Goal: Task Accomplishment & Management: Complete application form

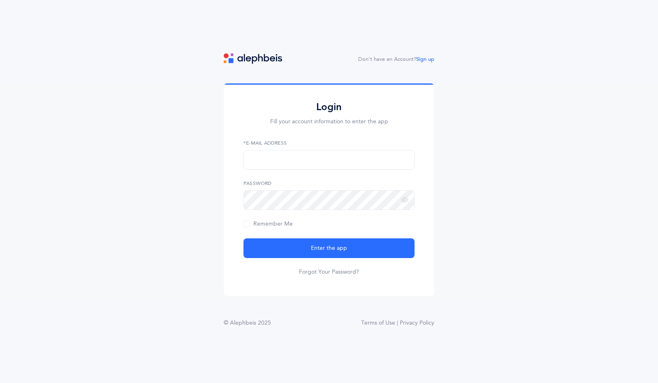
type input "[EMAIL_ADDRESS][DOMAIN_NAME]"
click at [549, 79] on div "Don't have an Account? Sign up Login Fill your account information to enter the…" at bounding box center [329, 198] width 658 height 291
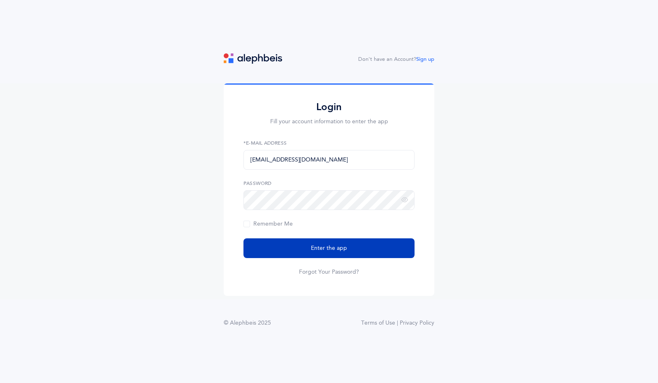
click at [363, 254] on button "Enter the app" at bounding box center [328, 248] width 171 height 20
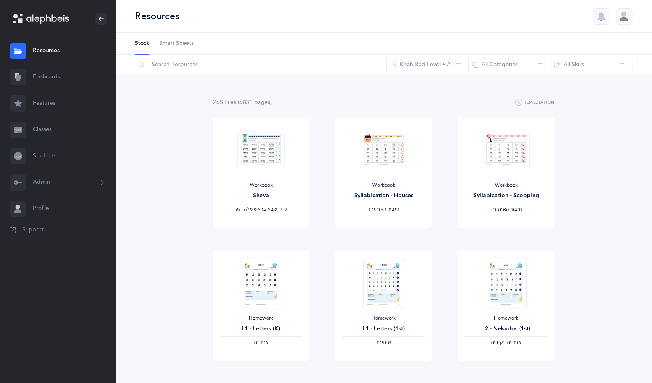
click at [64, 135] on link "Classes" at bounding box center [57, 130] width 115 height 26
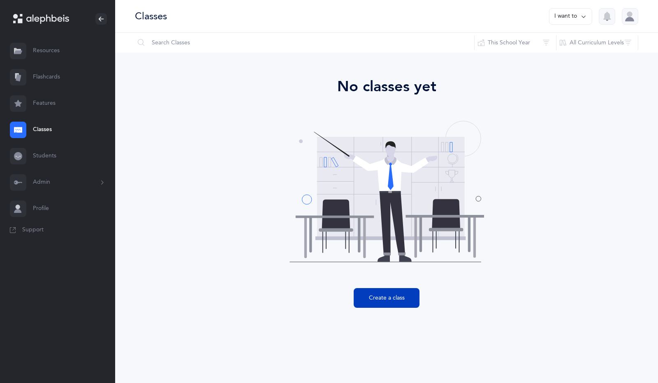
click at [379, 298] on button "Create a class" at bounding box center [387, 298] width 66 height 20
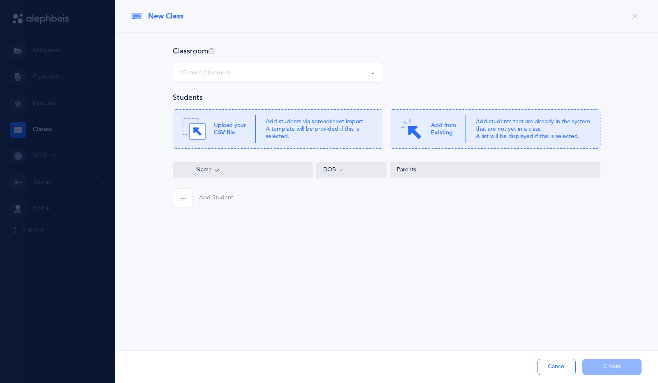
click at [277, 72] on div "*Choose Classroom" at bounding box center [278, 73] width 197 height 14
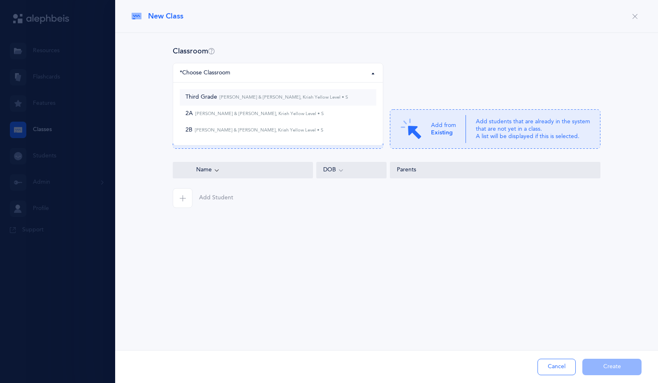
click at [267, 97] on small "Yosef Sassoon & Sam Hajibai, Kriah Yellow Level • S" at bounding box center [282, 97] width 131 height 5
select select "1328"
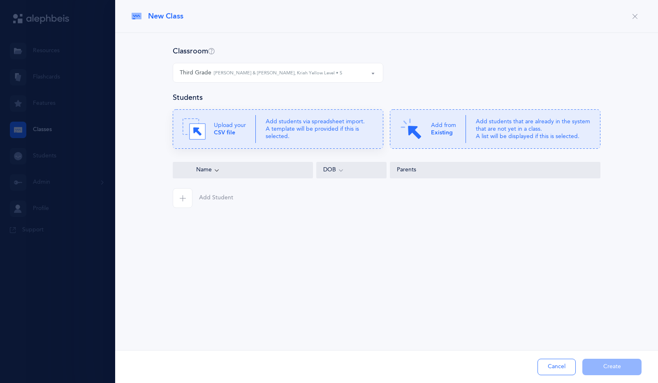
click at [245, 130] on p "Upload your CSV file" at bounding box center [230, 129] width 32 height 15
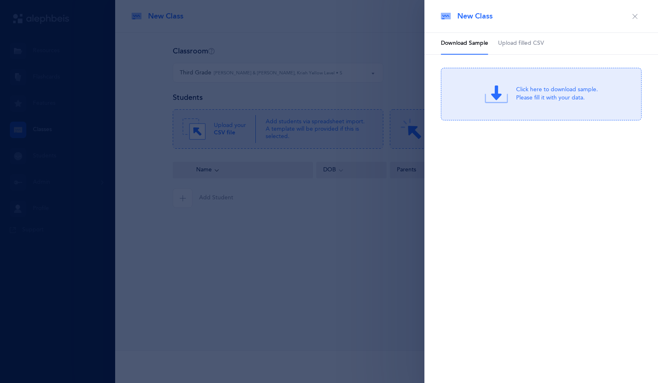
click at [535, 102] on div "Click here to download sample. Please fill it with your data." at bounding box center [541, 94] width 201 height 53
click at [512, 95] on div "Drag & drop to upload or Click Here to choose a file" at bounding box center [541, 94] width 110 height 23
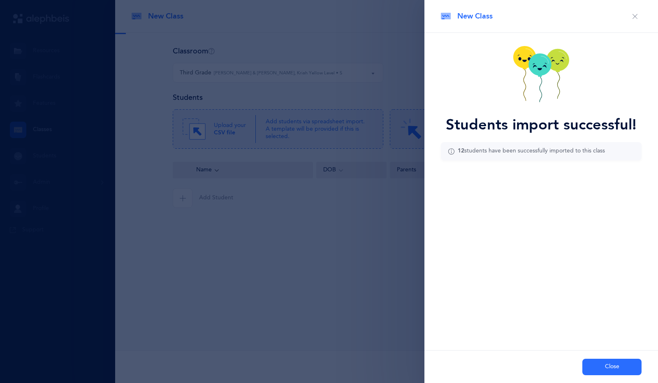
click at [615, 366] on button "Close" at bounding box center [611, 367] width 59 height 16
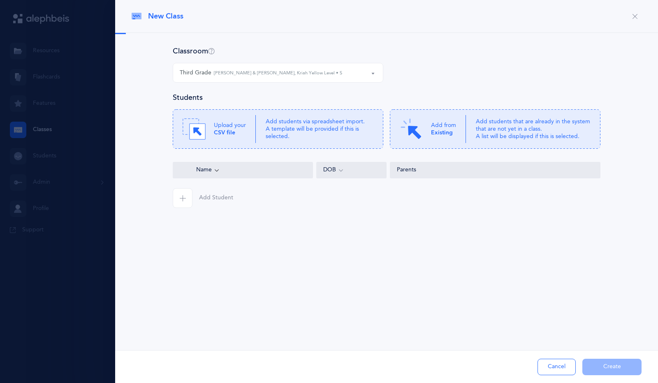
click at [370, 74] on button "Third Grade Yosef Sassoon & Sam Hajibai, Kriah Yellow Level • S" at bounding box center [278, 73] width 211 height 20
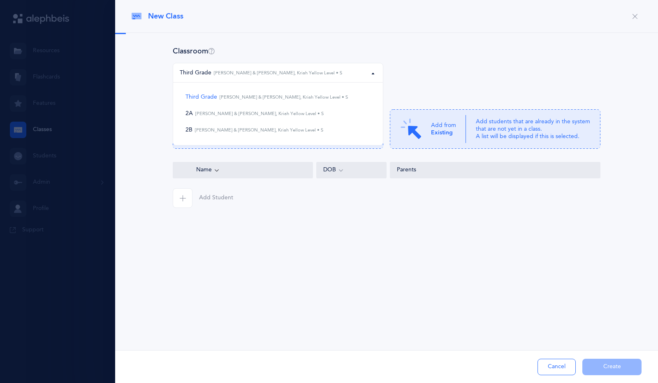
click at [370, 74] on button "Third Grade Yosef Sassoon & Sam Hajibai, Kriah Yellow Level • S" at bounding box center [278, 73] width 211 height 20
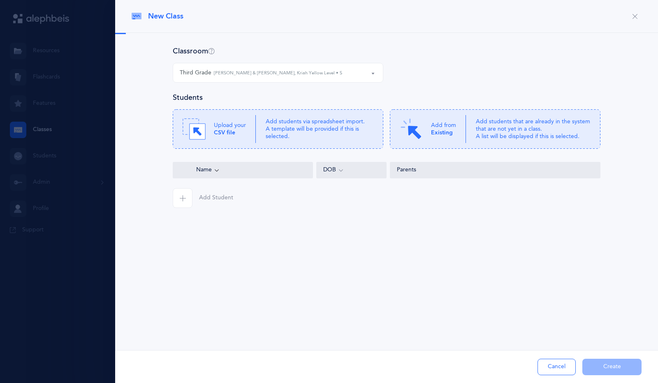
click at [370, 74] on button "Third Grade Yosef Sassoon & Sam Hajibai, Kriah Yellow Level • S" at bounding box center [278, 73] width 211 height 20
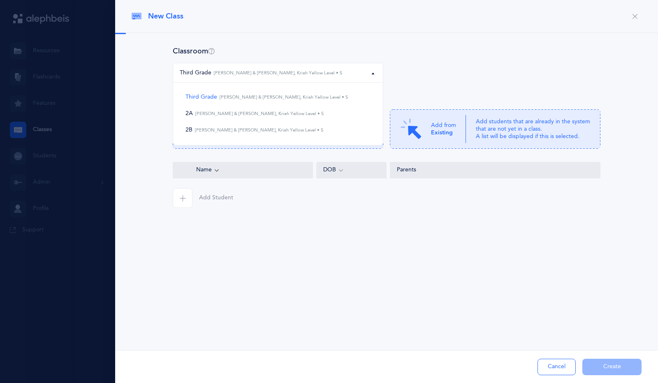
click at [370, 74] on button "Third Grade Yosef Sassoon & Sam Hajibai, Kriah Yellow Level • S" at bounding box center [278, 73] width 211 height 20
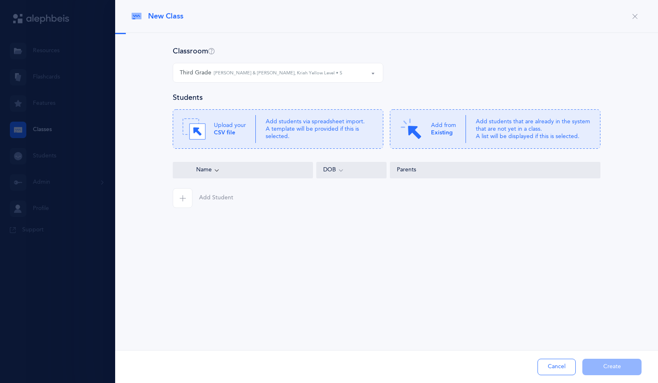
click at [51, 131] on div at bounding box center [329, 191] width 658 height 383
click at [370, 73] on button "Third Grade Yosef Sassoon & Sam Hajibai, Kriah Yellow Level • S" at bounding box center [278, 73] width 211 height 20
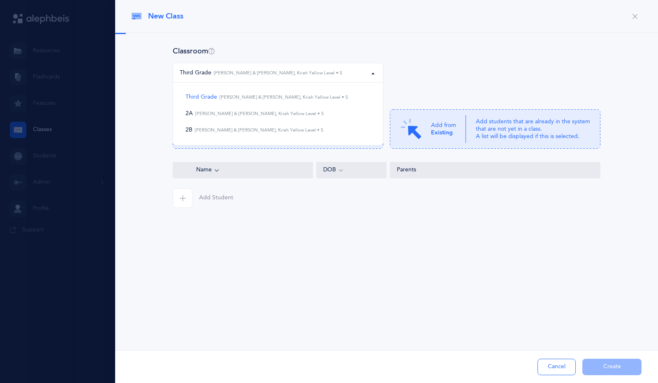
click at [368, 72] on div "Third Grade Yosef Sassoon & Sam Hajibai, Kriah Yellow Level • S" at bounding box center [278, 73] width 197 height 14
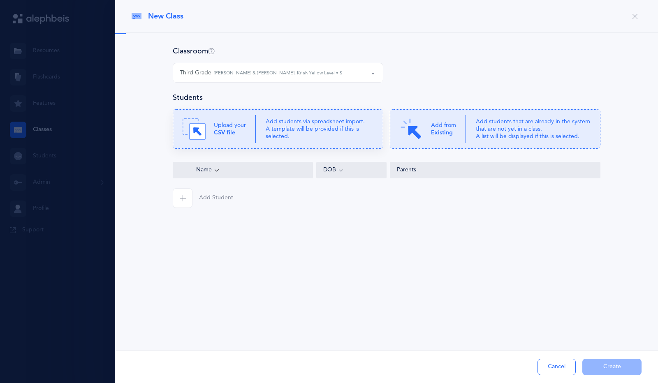
click at [315, 133] on p "Add students via spreadsheet import. A template will be provided if this is sel…" at bounding box center [320, 129] width 108 height 23
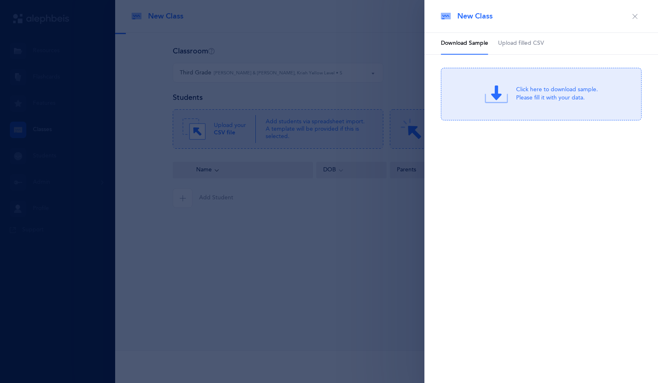
click at [536, 43] on span "Upload filled CSV" at bounding box center [521, 43] width 46 height 8
click at [522, 97] on div "or Click Here to choose a file" at bounding box center [557, 101] width 79 height 8
click at [506, 101] on icon at bounding box center [501, 97] width 16 height 16
click at [638, 19] on icon "button" at bounding box center [635, 16] width 7 height 7
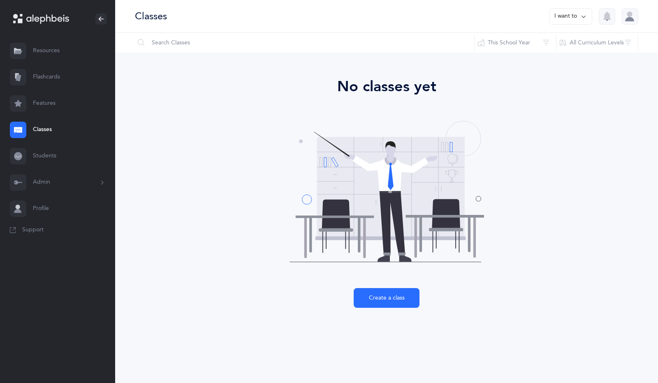
click at [55, 106] on link "Features" at bounding box center [57, 103] width 115 height 26
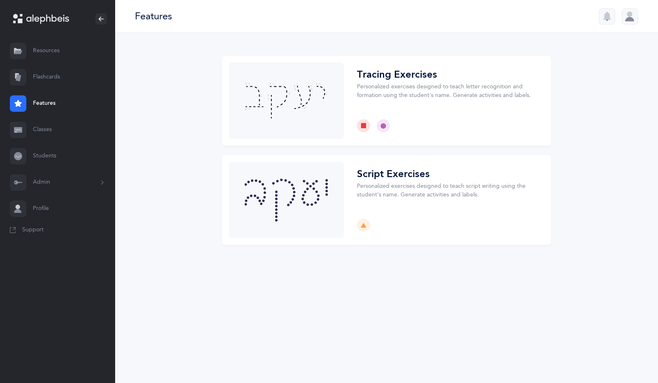
click at [49, 134] on link "Classes" at bounding box center [57, 130] width 115 height 26
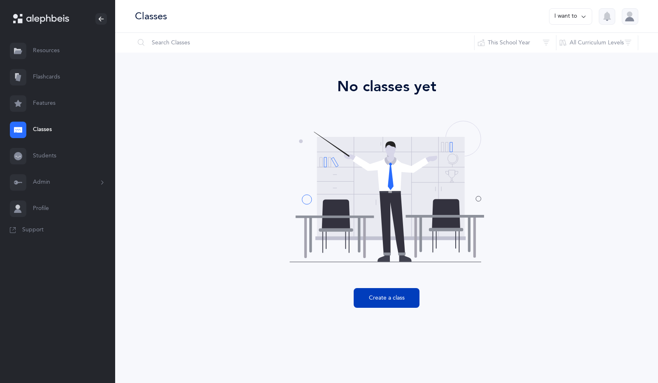
click at [383, 305] on button "Create a class" at bounding box center [387, 298] width 66 height 20
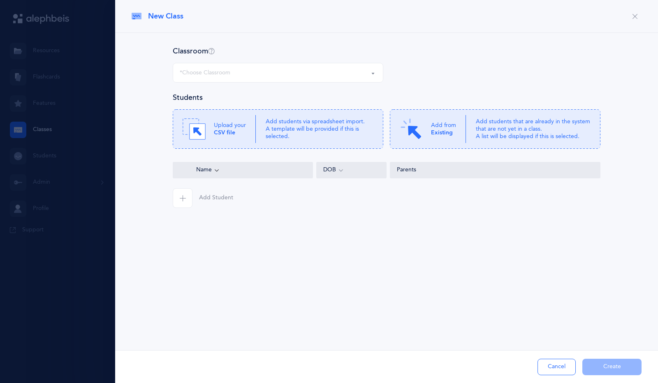
select select
click at [292, 131] on p "Add students via spreadsheet import. A template will be provided if this is sel…" at bounding box center [320, 129] width 108 height 23
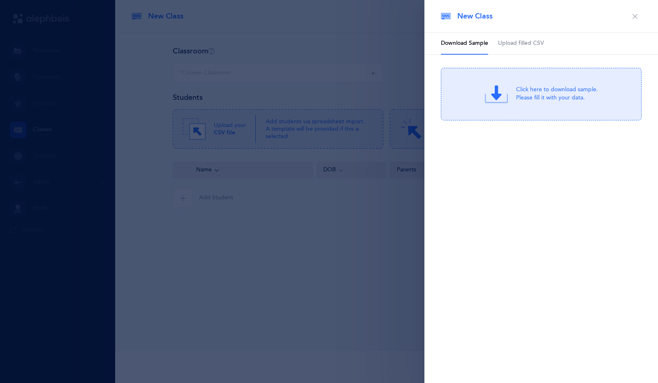
click at [524, 41] on span "Upload filled CSV" at bounding box center [521, 43] width 46 height 8
click at [508, 98] on icon at bounding box center [501, 97] width 16 height 16
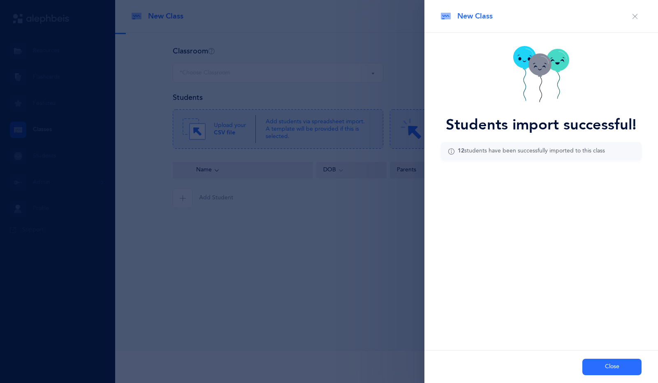
click at [449, 34] on div "Students import successful! 12 students have been successfully imported to this…" at bounding box center [541, 119] width 234 height 173
click at [613, 370] on button "Close" at bounding box center [611, 367] width 59 height 16
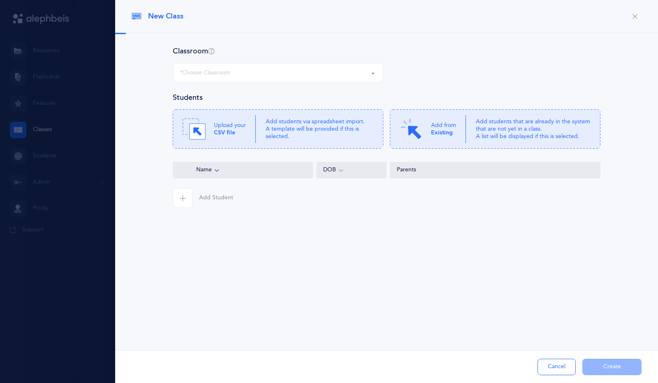
click at [183, 197] on icon "button" at bounding box center [182, 198] width 7 height 7
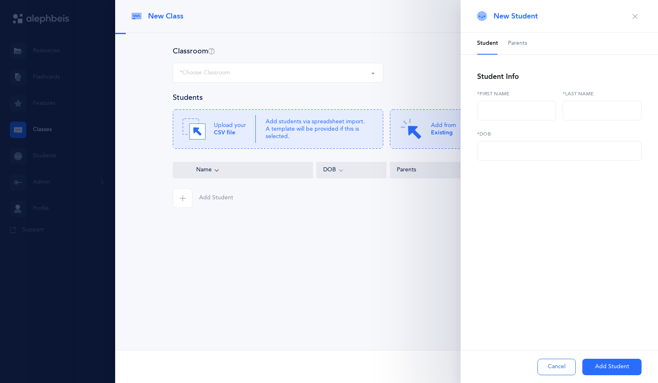
click at [521, 43] on span "Parents" at bounding box center [517, 43] width 19 height 8
click at [490, 43] on span "Student" at bounding box center [487, 43] width 21 height 8
click at [633, 15] on icon "button" at bounding box center [635, 16] width 7 height 7
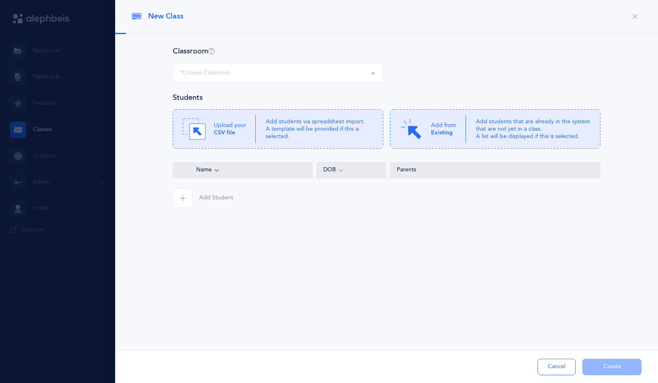
click at [220, 169] on div "Name" at bounding box center [243, 170] width 126 height 9
click at [363, 71] on div "*Choose Classroom" at bounding box center [278, 73] width 197 height 14
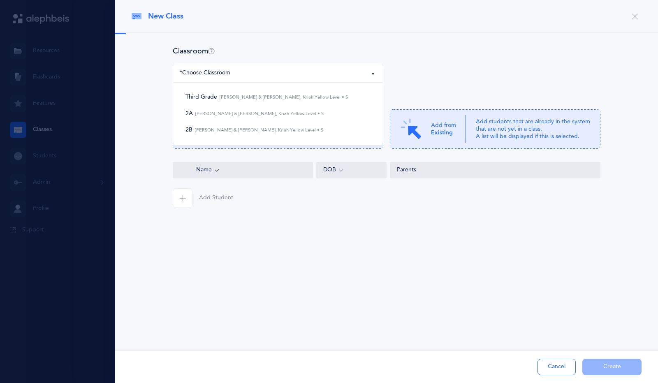
click at [363, 71] on div "*Choose Classroom" at bounding box center [278, 73] width 197 height 14
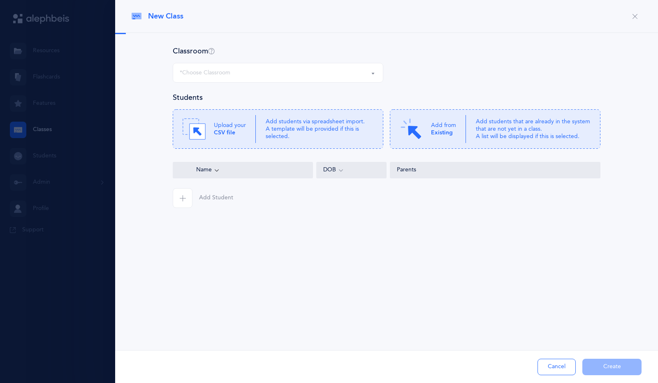
click at [639, 19] on button "button" at bounding box center [634, 16] width 13 height 13
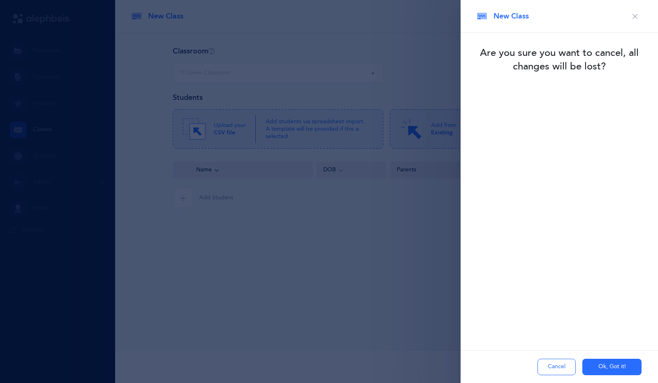
click at [567, 365] on button "Cancel" at bounding box center [556, 367] width 38 height 16
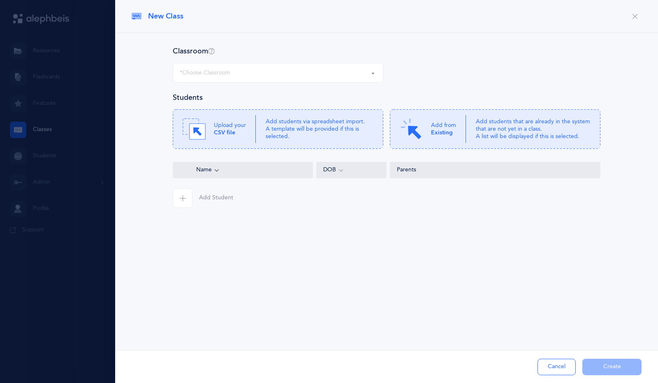
click at [633, 21] on button "button" at bounding box center [634, 16] width 13 height 13
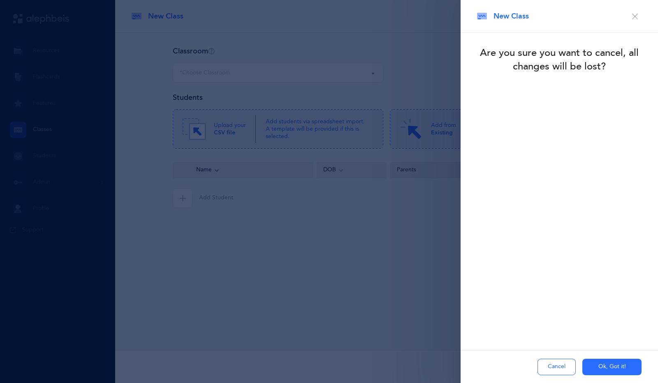
click at [545, 362] on button "Cancel" at bounding box center [556, 367] width 38 height 16
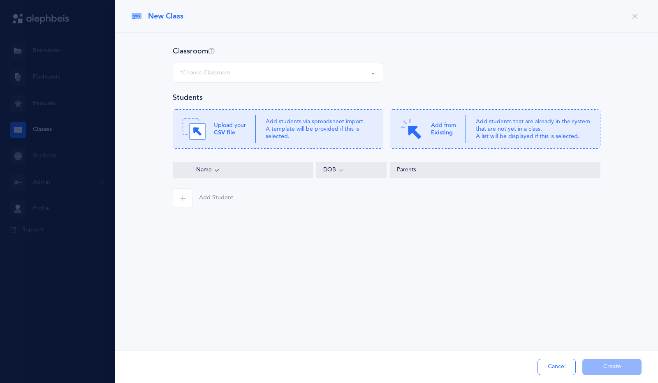
click at [415, 301] on div "New Class Classroom Third Grade 2A 2B *Choose Classroom Third Grade Yosef Sasso…" at bounding box center [386, 191] width 543 height 383
click at [451, 337] on div "New Class Classroom Third Grade 2A 2B *Choose Classroom Third Grade Yosef Sasso…" at bounding box center [386, 191] width 543 height 383
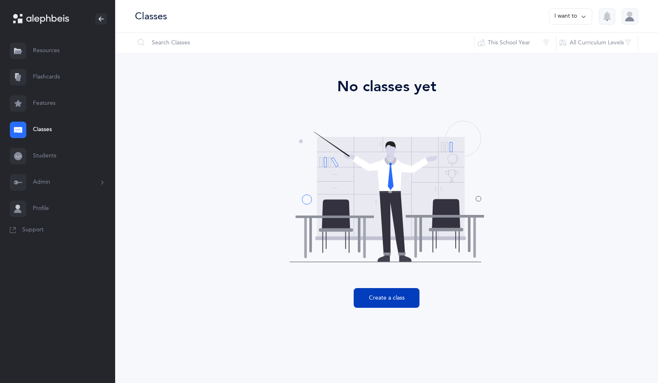
click at [387, 306] on button "Create a class" at bounding box center [387, 298] width 66 height 20
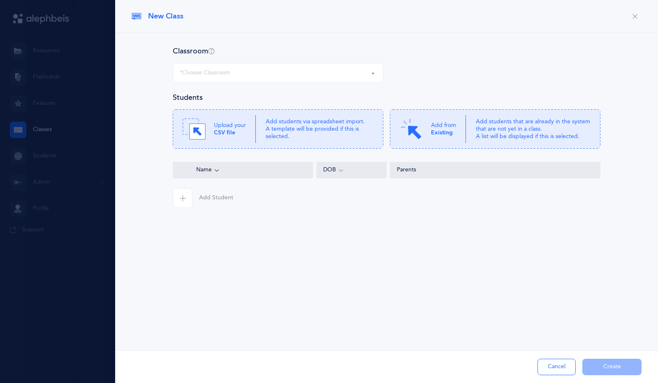
click at [287, 74] on div "*Choose Classroom" at bounding box center [278, 73] width 197 height 14
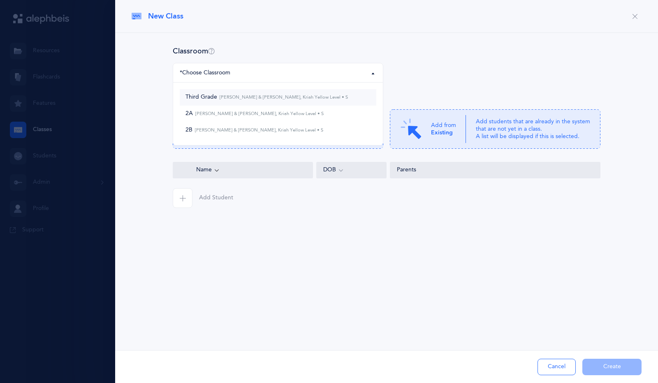
click at [271, 97] on small "Yosef Sassoon & Sam Hajibai, Kriah Yellow Level • S" at bounding box center [282, 97] width 131 height 5
select select "1328"
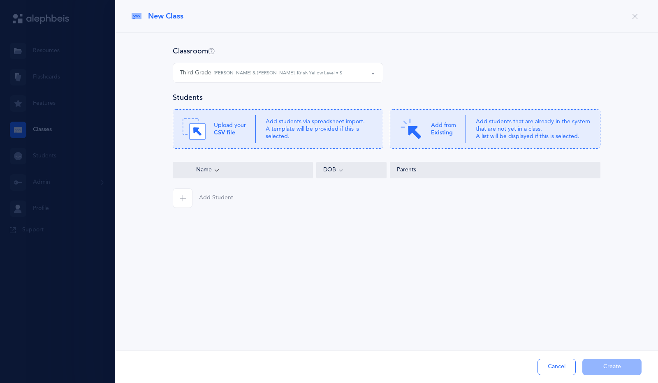
click at [192, 197] on button "Add Student" at bounding box center [203, 198] width 60 height 20
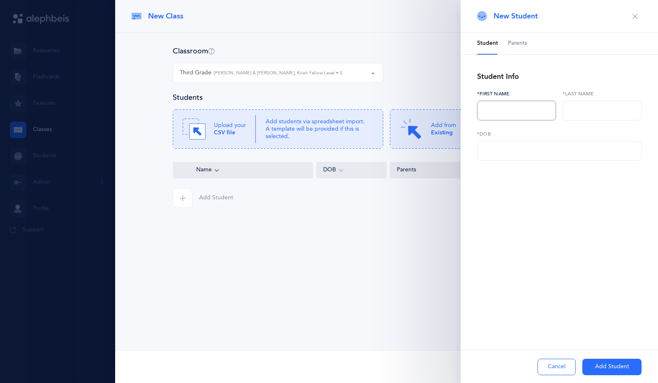
click at [497, 117] on input "text" at bounding box center [516, 111] width 79 height 20
type input "a"
type input "Aryeh"
paste input "Ahdout"
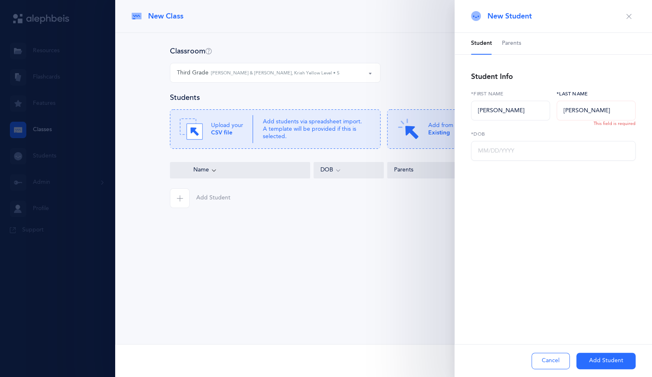
type input "Ahdout"
click at [523, 147] on input "text" at bounding box center [553, 151] width 164 height 20
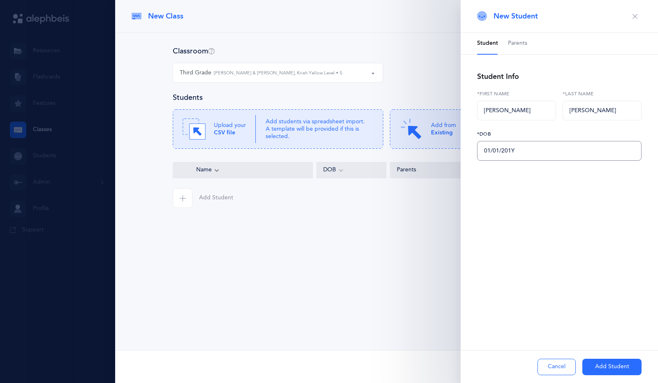
type input "01/01/2017"
click at [586, 292] on div "New Student Student Parents Student Info Aryeh *First name Ahdout *Last name 01…" at bounding box center [558, 191] width 197 height 383
click at [618, 365] on button "Add Student" at bounding box center [611, 367] width 59 height 16
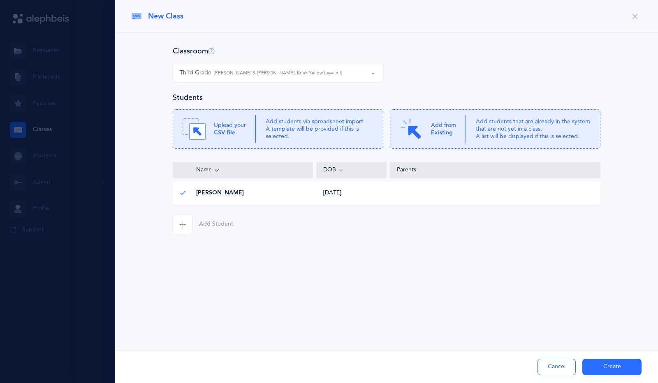
click at [188, 222] on span "button" at bounding box center [183, 225] width 20 height 20
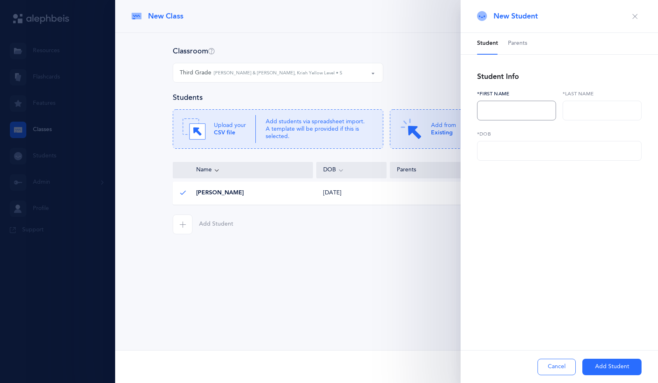
click at [493, 103] on input "text" at bounding box center [516, 111] width 79 height 20
paste input "Yitzhak"
type input "Yitzhak"
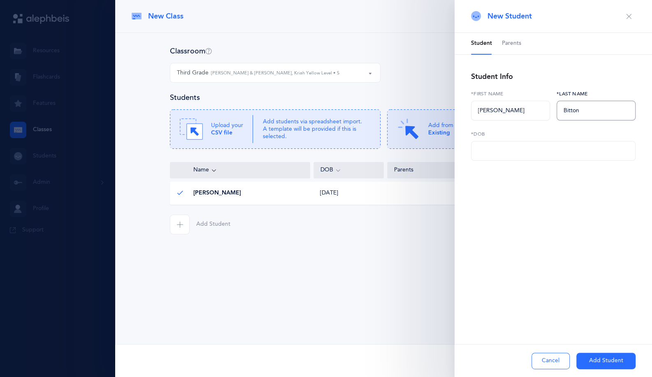
type input "Bitton"
type input "01/01/2017"
click at [607, 359] on button "Add Student" at bounding box center [605, 361] width 59 height 16
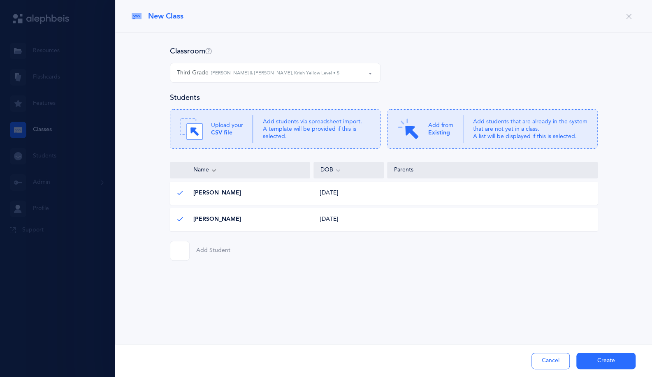
click at [185, 253] on span "button" at bounding box center [180, 251] width 20 height 20
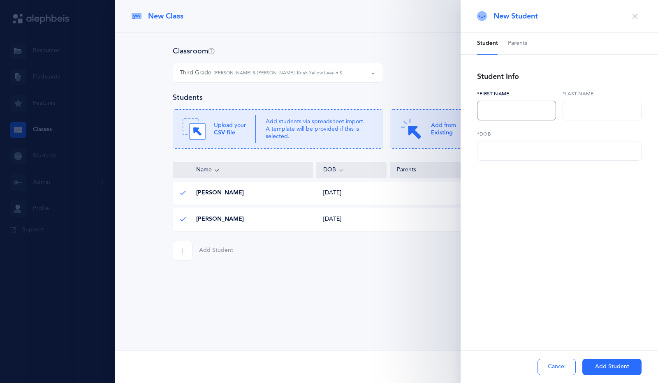
click at [502, 113] on input "text" at bounding box center [516, 111] width 79 height 20
type input "Yosef"
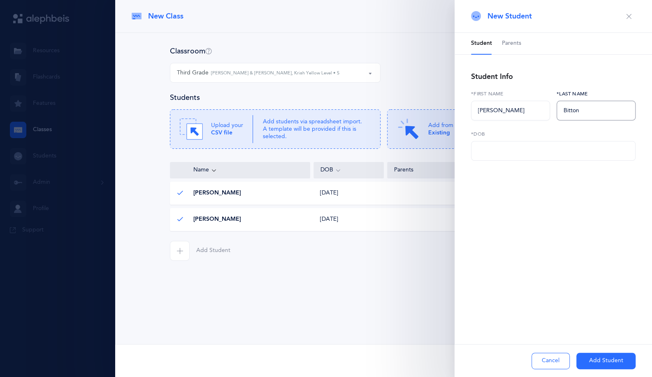
type input "Bitton"
type input "01/01/2017"
click at [603, 363] on button "Add Student" at bounding box center [605, 361] width 59 height 16
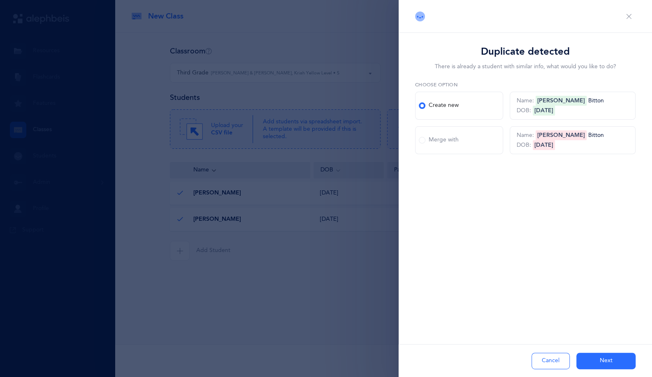
click at [594, 362] on button "Next" at bounding box center [605, 361] width 59 height 16
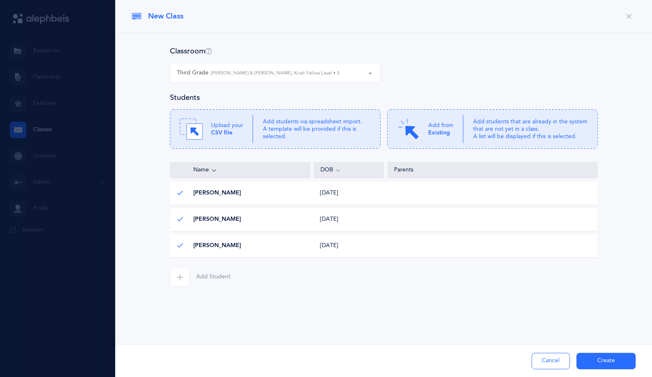
click at [182, 281] on span "button" at bounding box center [180, 277] width 20 height 20
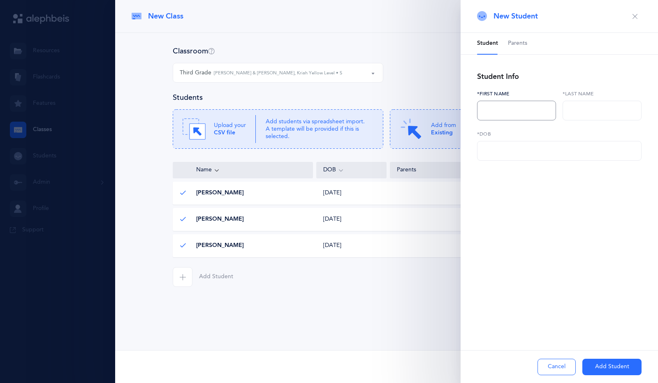
click at [486, 111] on input "text" at bounding box center [516, 111] width 79 height 20
paste input "Caleb"
type input "Caleb"
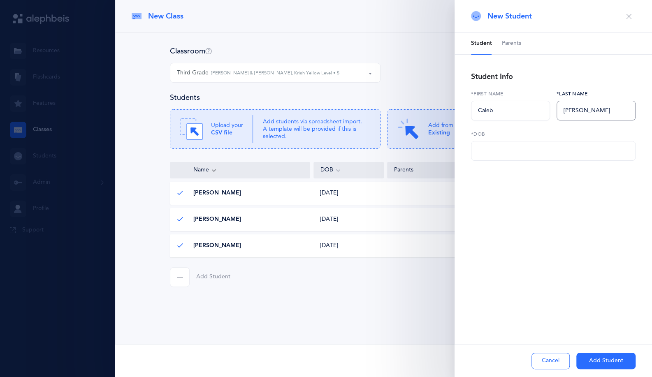
type input "Ferster"
type input "01/01/2017"
click at [597, 352] on div "Cancel Add Student" at bounding box center [552, 360] width 197 height 33
click at [602, 354] on button "Add Student" at bounding box center [605, 361] width 59 height 16
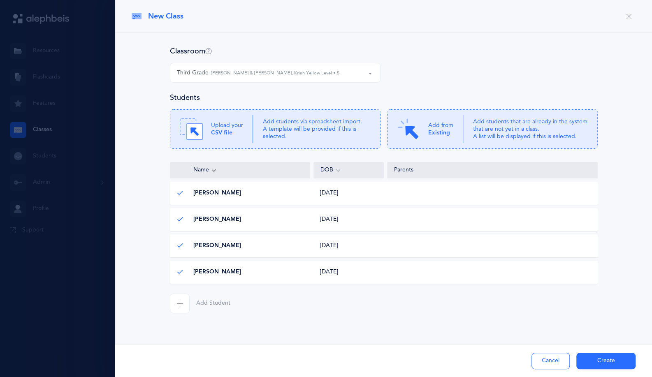
click at [185, 294] on span "button" at bounding box center [180, 304] width 20 height 20
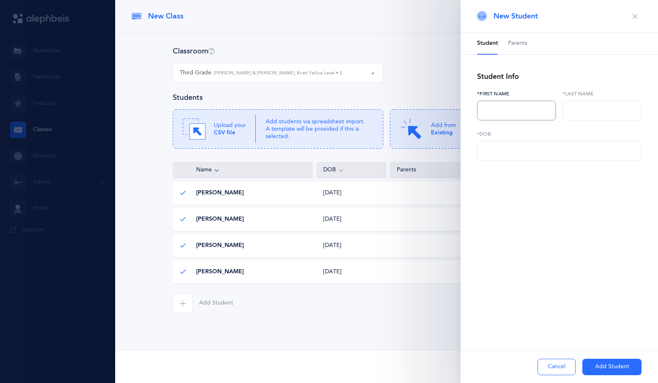
click at [482, 107] on input "text" at bounding box center [516, 111] width 79 height 20
paste input "Nethaniel"
click at [493, 111] on input "Nethaniel" at bounding box center [516, 111] width 79 height 20
click at [490, 110] on input "Nethaniel" at bounding box center [516, 111] width 79 height 20
type input "Nathaniel"
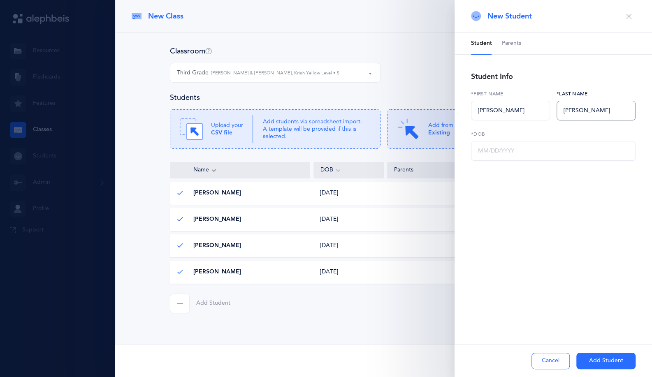
type input "Hakimi"
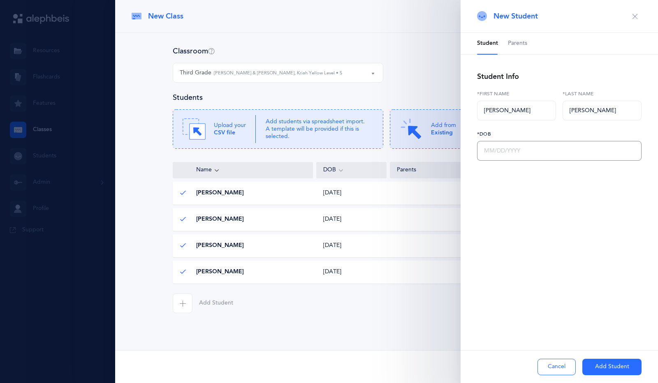
click at [537, 150] on input "text" at bounding box center [559, 151] width 164 height 20
type input "01/01/2017"
click at [608, 361] on button "Add Student" at bounding box center [611, 367] width 59 height 16
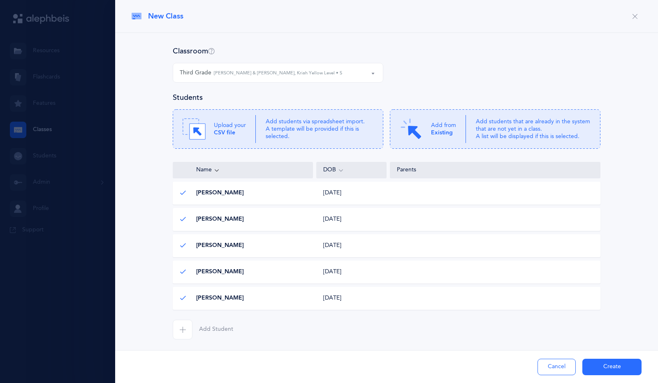
click at [179, 332] on icon "button" at bounding box center [182, 329] width 7 height 7
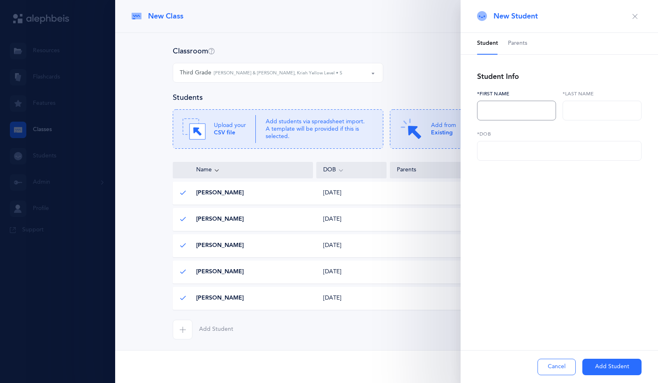
click at [508, 117] on input "text" at bounding box center [516, 111] width 79 height 20
paste input "Daniel"
type input "Daniel"
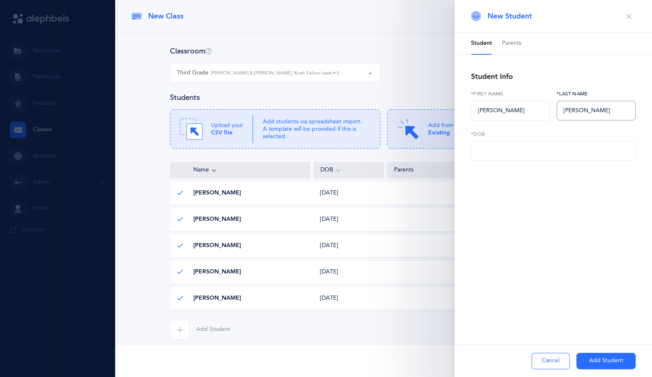
type input "Hakimian"
type input "01/01/2017"
click at [615, 360] on button "Add Student" at bounding box center [605, 361] width 59 height 16
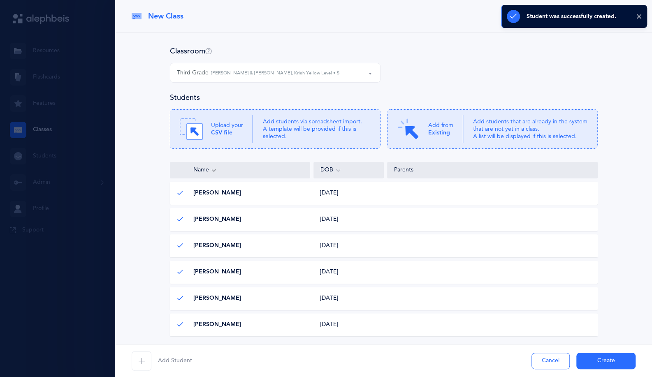
click at [155, 349] on div "Add Student Cancel Create" at bounding box center [383, 360] width 537 height 33
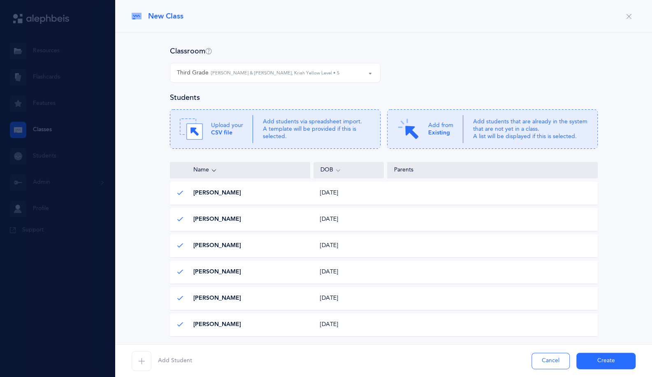
click at [146, 356] on span "button" at bounding box center [142, 361] width 20 height 20
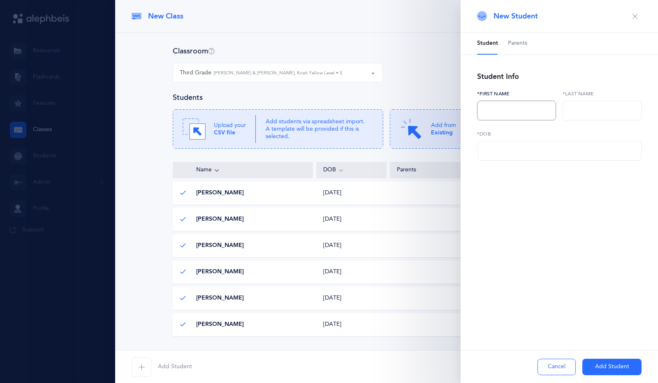
click at [493, 113] on input "text" at bounding box center [516, 111] width 79 height 20
type input "Lev"
paste input "Loloey"
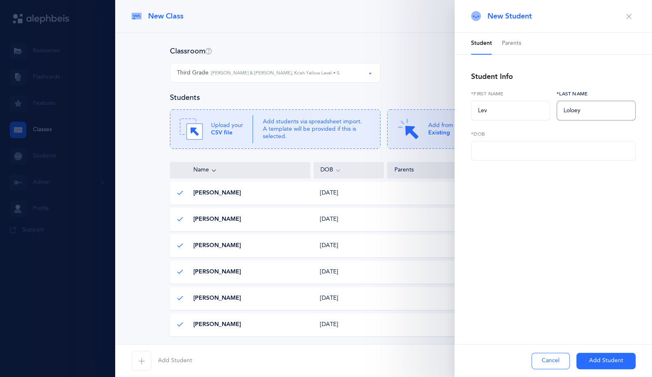
type input "Loloey"
type input "01/01/2017"
click at [612, 354] on button "Add Student" at bounding box center [605, 361] width 59 height 16
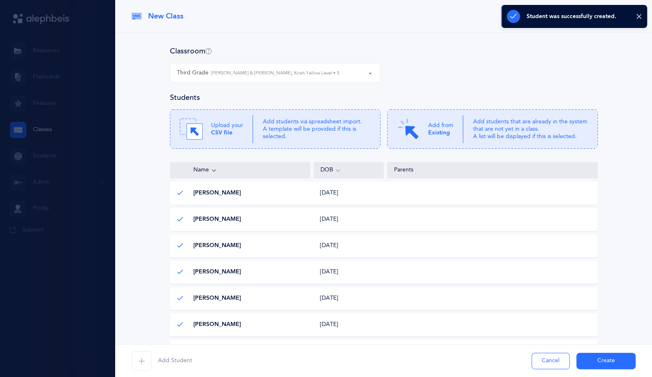
click at [152, 360] on button "Add Student" at bounding box center [162, 361] width 60 height 20
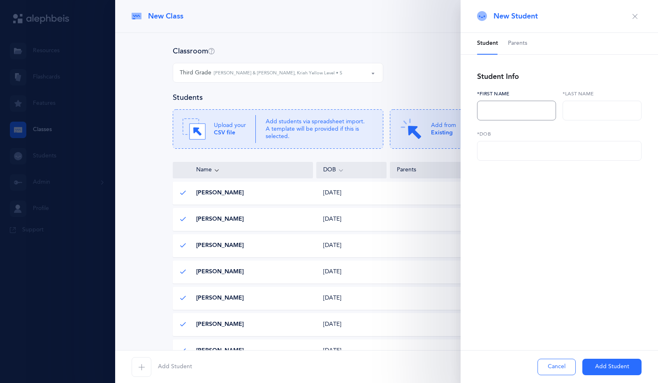
click at [491, 114] on input "text" at bounding box center [516, 111] width 79 height 20
type input "Joshua"
paste input "Natanzadeh"
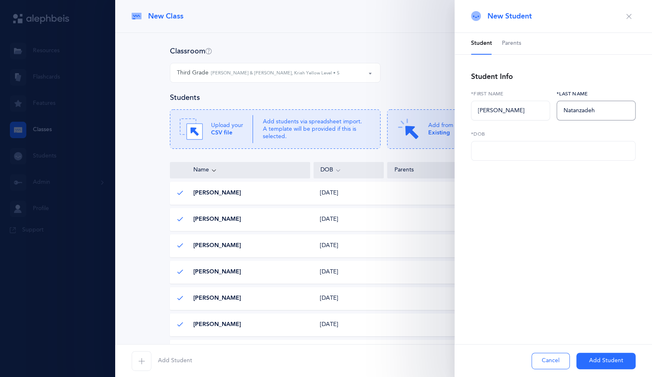
type input "Natanzadeh"
type input "01/01/2017"
click at [614, 354] on button "Add Student" at bounding box center [605, 361] width 59 height 16
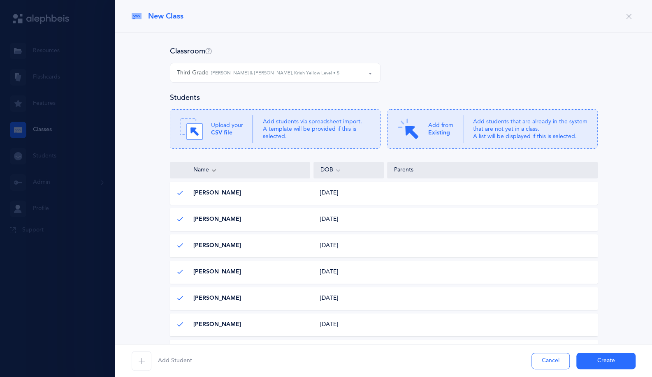
click at [152, 359] on button "Add Student" at bounding box center [162, 361] width 60 height 20
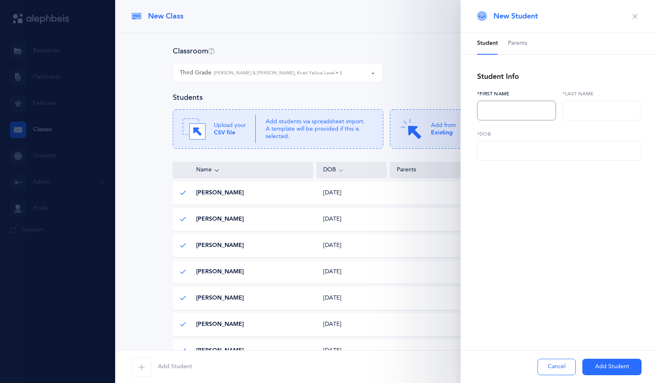
click at [509, 116] on input "text" at bounding box center [516, 111] width 79 height 20
type input "Sofia"
paste input "Navaei"
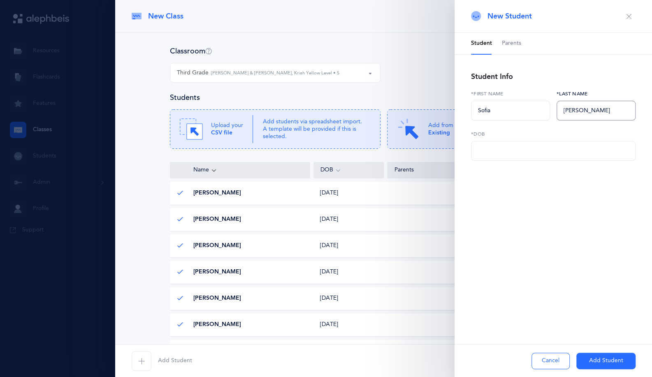
type input "Navaei"
type input "01/01/2017"
click at [608, 355] on button "Add Student" at bounding box center [605, 361] width 59 height 16
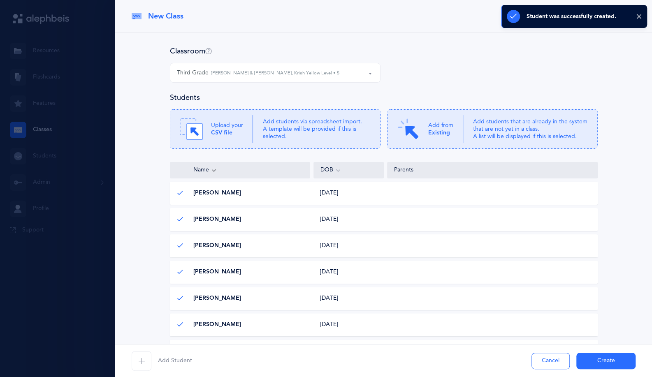
click at [177, 364] on span "Add Student" at bounding box center [175, 361] width 34 height 8
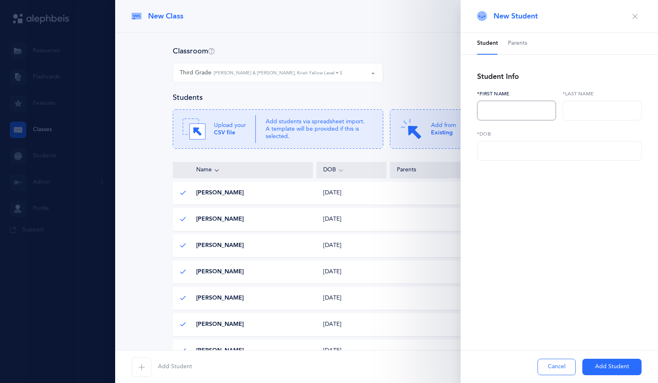
click at [497, 111] on input "text" at bounding box center [516, 111] width 79 height 20
type input "Yosef"
paste input "Rahimian"
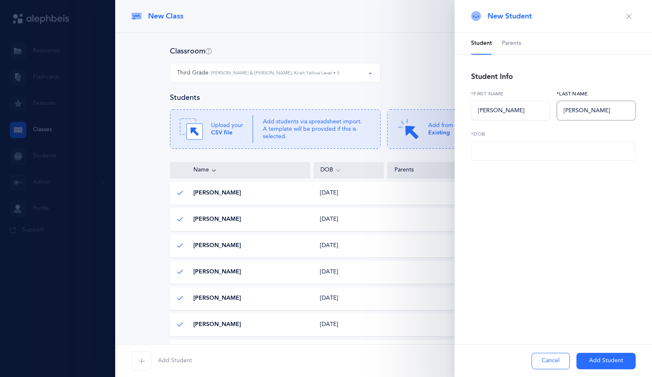
type input "Rahimian"
type input "01/01/2017"
click at [617, 363] on button "Add Student" at bounding box center [605, 361] width 59 height 16
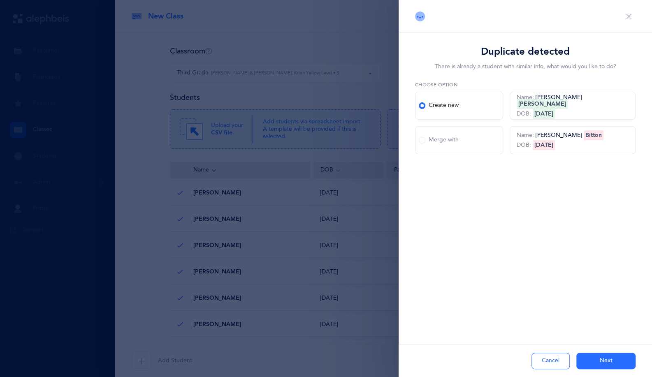
click at [421, 141] on span at bounding box center [422, 140] width 7 height 7
click at [0, 0] on input "Merge with" at bounding box center [0, 0] width 0 height 0
click at [437, 106] on div "Create new" at bounding box center [439, 106] width 40 height 8
click at [0, 0] on input "Create new" at bounding box center [0, 0] width 0 height 0
click at [601, 359] on button "Next" at bounding box center [605, 361] width 59 height 16
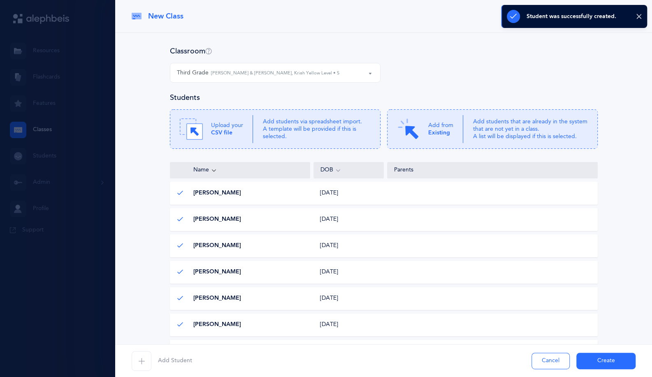
click at [180, 347] on div "Add Student Cancel Create" at bounding box center [383, 360] width 537 height 33
click at [160, 363] on span "Add Student" at bounding box center [175, 361] width 34 height 8
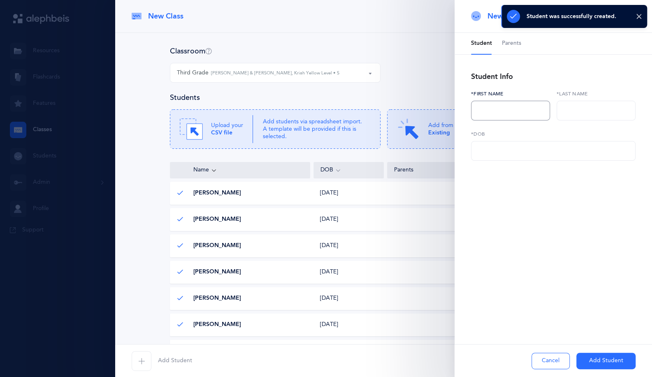
click at [491, 110] on input "text" at bounding box center [510, 111] width 79 height 20
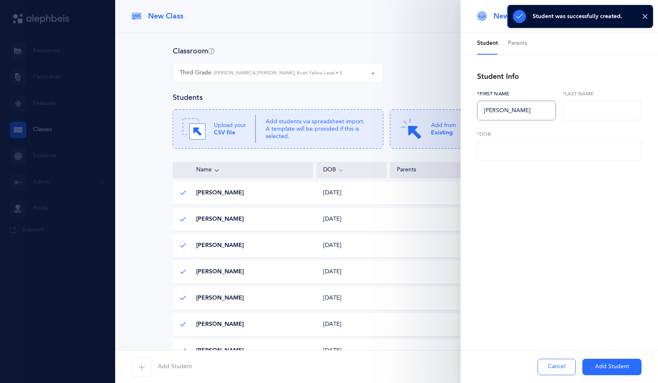
type input "Ariel"
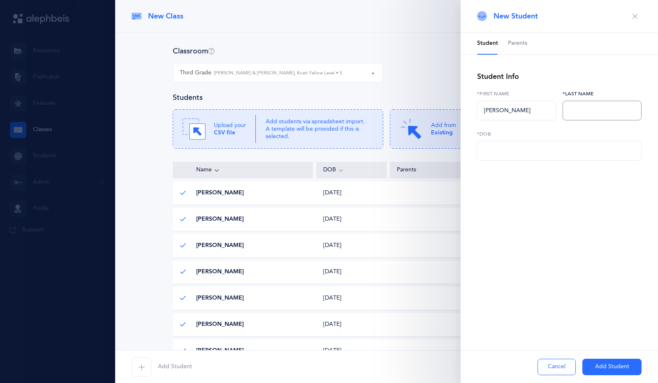
paste input "Roubini"
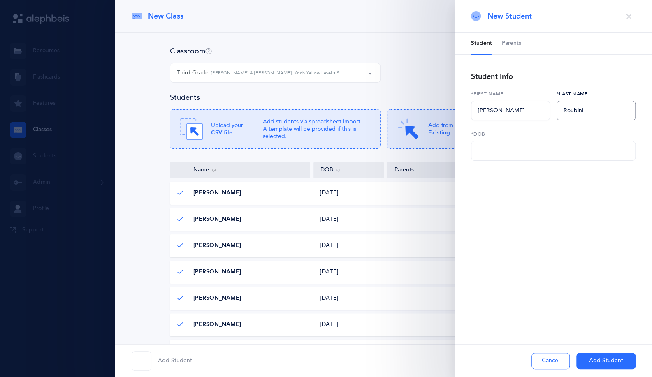
type input "Roubini"
type input "01/01/2017"
click at [607, 363] on button "Add Student" at bounding box center [605, 361] width 59 height 16
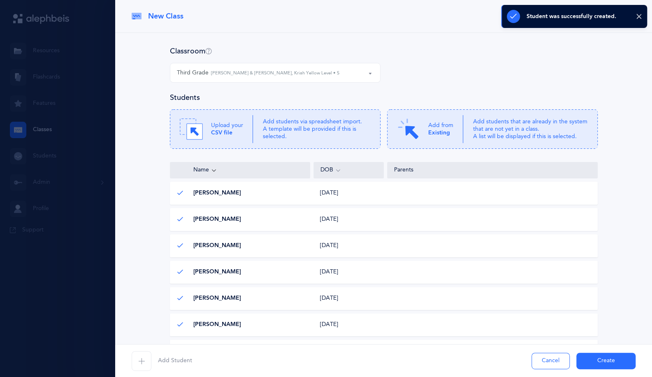
click at [140, 363] on icon "button" at bounding box center [141, 361] width 7 height 7
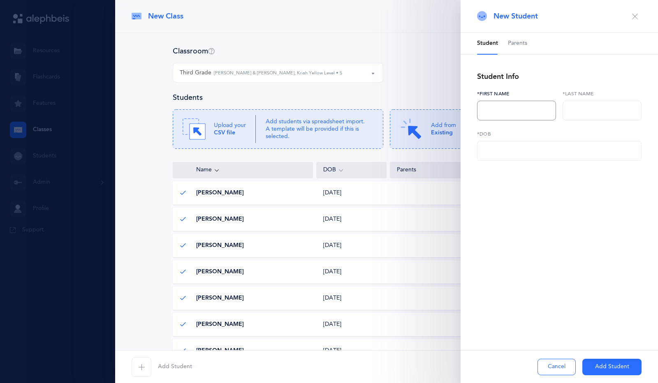
click at [486, 107] on input "text" at bounding box center [516, 111] width 79 height 20
type input "Ava"
paste input "Zaboulani"
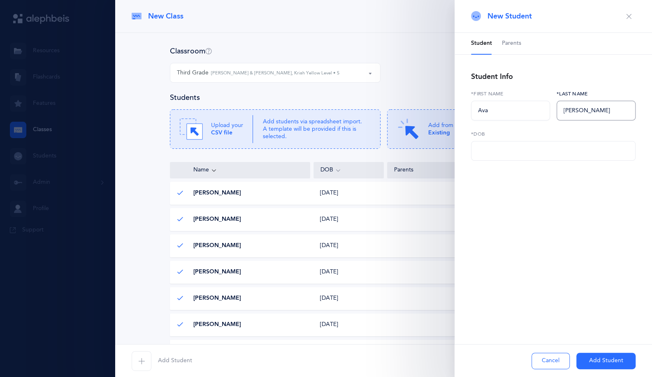
type input "Zaboulani"
type input "01/01/2017"
click at [618, 362] on button "Add Student" at bounding box center [605, 361] width 59 height 16
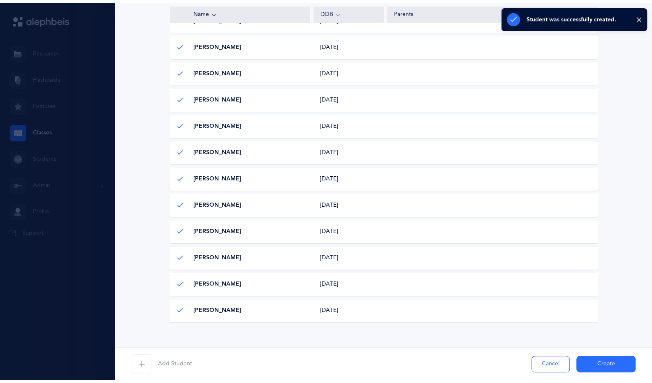
scroll to position [193, 0]
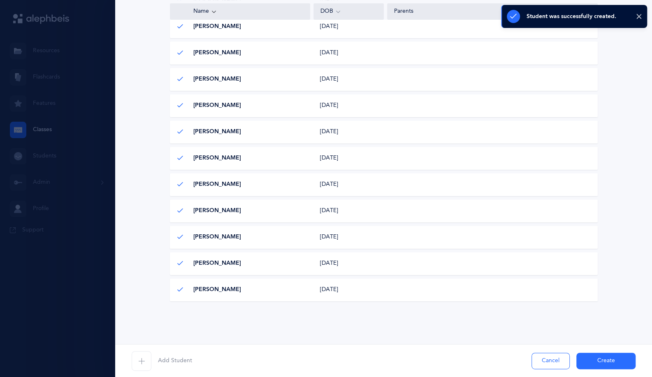
click at [598, 357] on button "Create" at bounding box center [605, 361] width 59 height 16
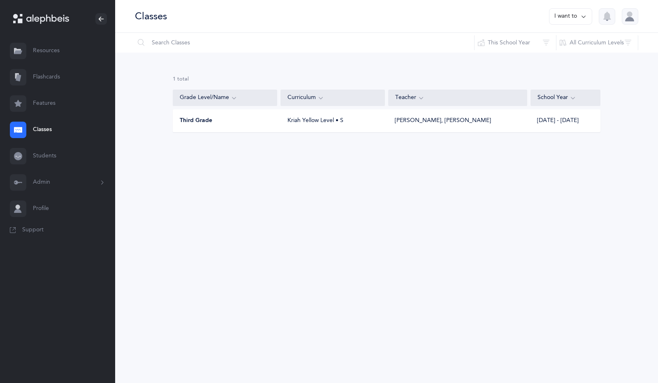
click at [49, 102] on link "Features" at bounding box center [57, 103] width 115 height 26
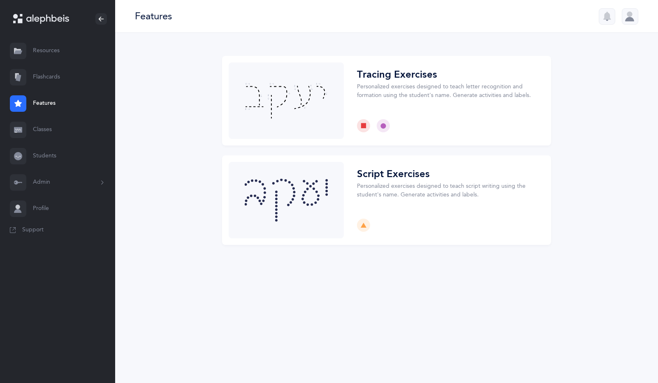
click at [42, 123] on link "Classes" at bounding box center [57, 130] width 115 height 26
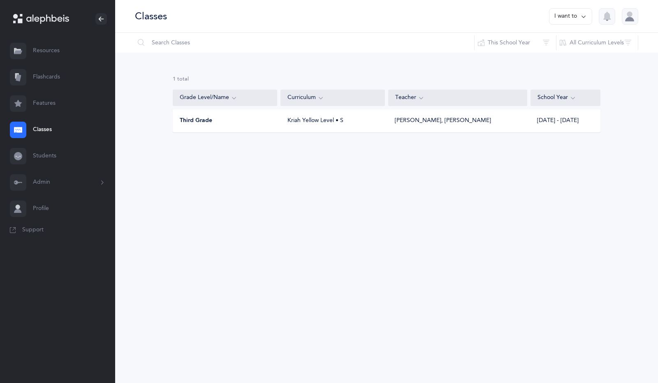
click at [41, 156] on link "Students" at bounding box center [57, 156] width 115 height 26
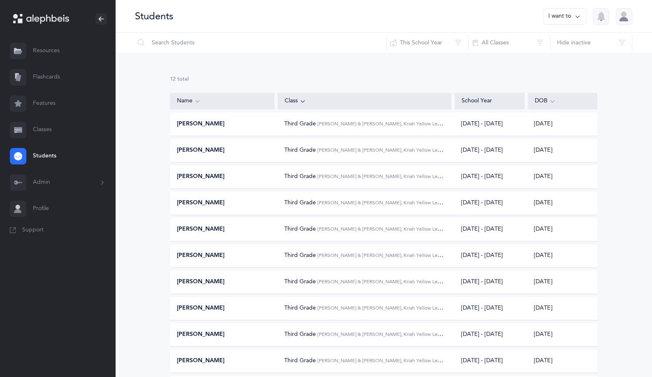
click at [399, 127] on div "Third Grade Y. Sassoon & S. Hajibai, Kriah Yellow Level • S" at bounding box center [364, 124] width 160 height 9
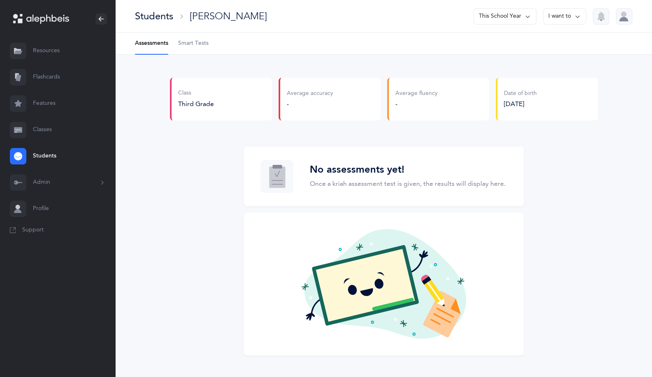
click at [148, 14] on div "Students" at bounding box center [154, 16] width 38 height 14
